Goal: Transaction & Acquisition: Subscribe to service/newsletter

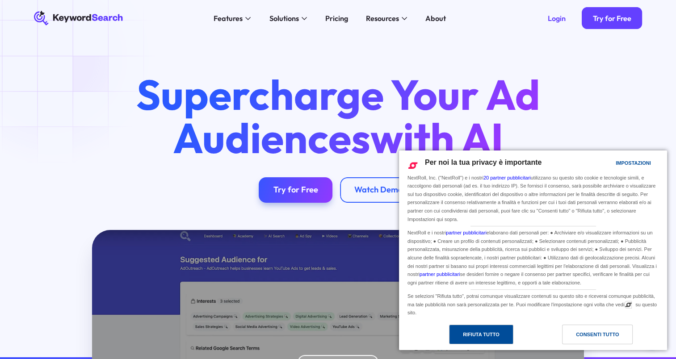
click at [506, 334] on div "Rifiuta tutto" at bounding box center [481, 335] width 64 height 20
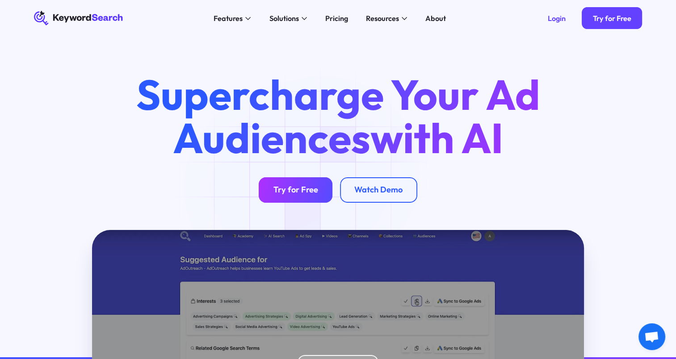
click at [284, 188] on div "Try for Free" at bounding box center [295, 190] width 45 height 10
